Goal: Task Accomplishment & Management: Use online tool/utility

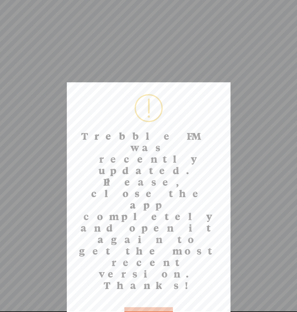
click at [154, 308] on button "OK" at bounding box center [148, 315] width 49 height 15
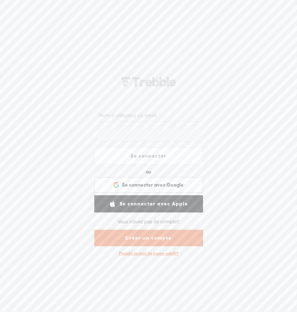
type input "mescalhero"
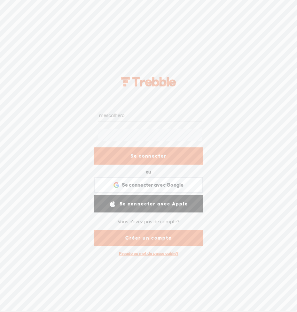
click at [160, 159] on link "Se connecter" at bounding box center [148, 156] width 109 height 17
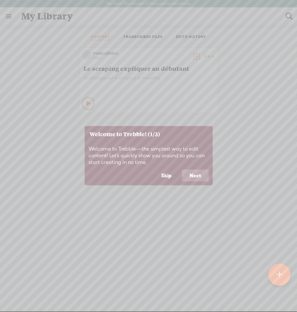
click at [188, 173] on button "Next" at bounding box center [195, 176] width 27 height 12
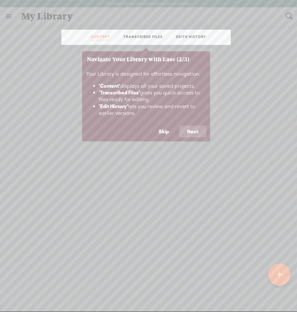
drag, startPoint x: 167, startPoint y: 131, endPoint x: 198, endPoint y: 144, distance: 33.8
click at [181, 161] on body "You have 120 minutes of transcription remaining. Upgrade to increase your limit…" at bounding box center [148, 156] width 297 height 312
click at [198, 130] on button "Next" at bounding box center [192, 132] width 27 height 12
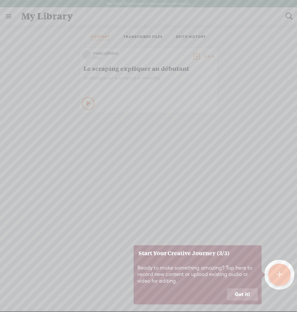
click at [243, 295] on button "Got it!" at bounding box center [242, 295] width 31 height 12
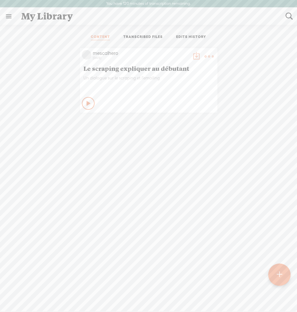
click at [87, 100] on icon at bounding box center [89, 103] width 6 height 6
click at [85, 102] on icon at bounding box center [88, 103] width 6 height 6
